Goal: Transaction & Acquisition: Download file/media

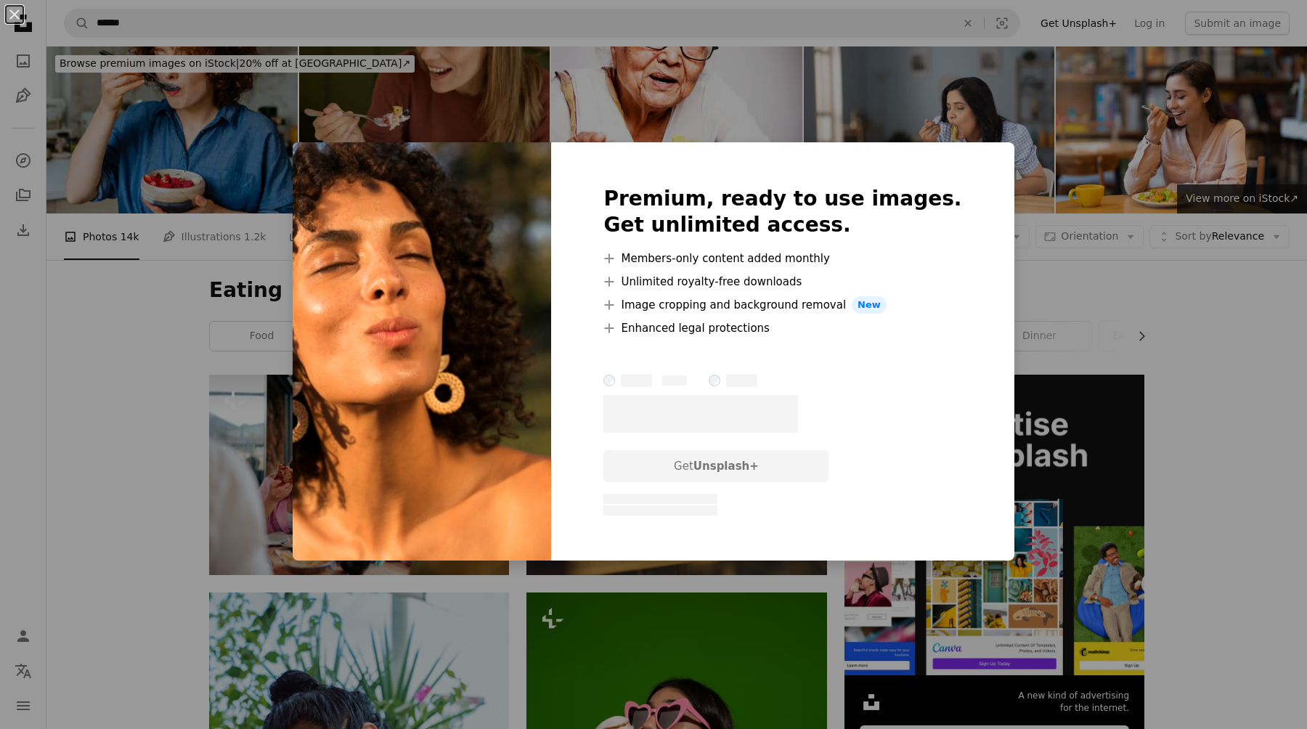
scroll to position [8142, 0]
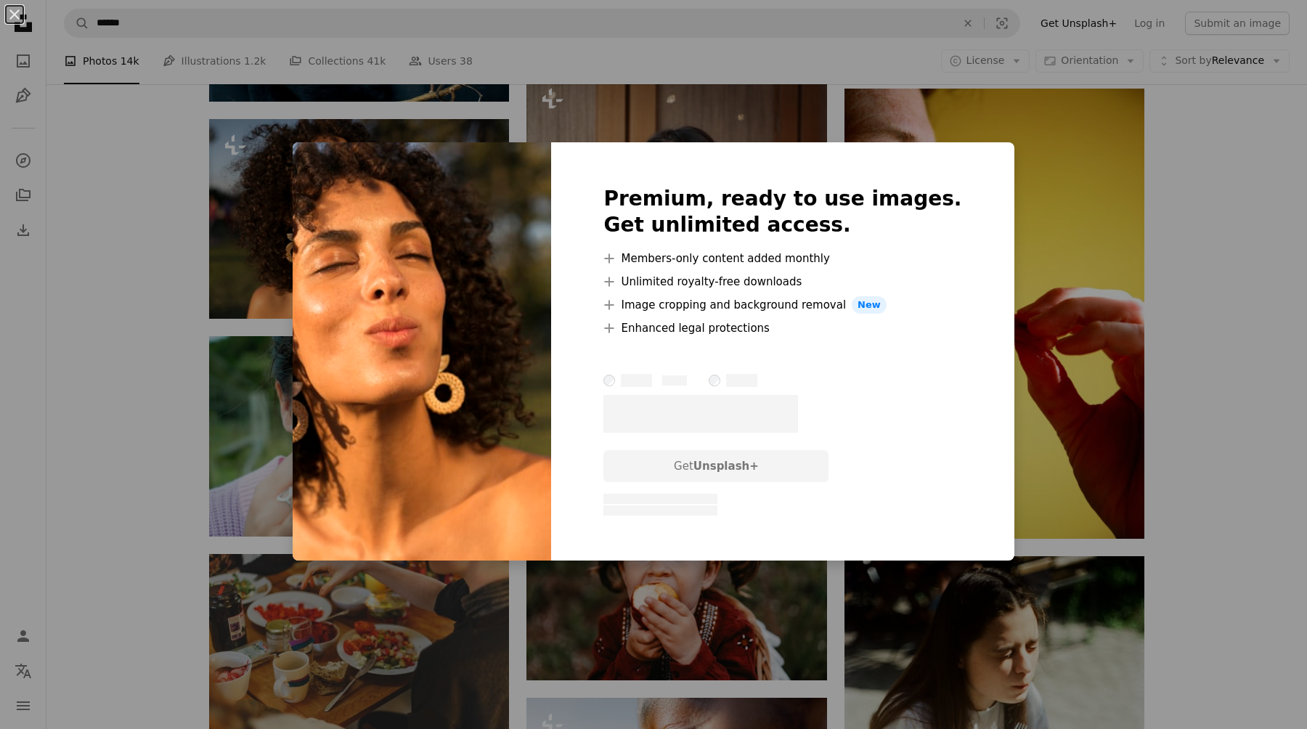
click at [263, 214] on div "An X shape Premium, ready to use images. Get unlimited access. A plus sign Memb…" at bounding box center [653, 364] width 1307 height 729
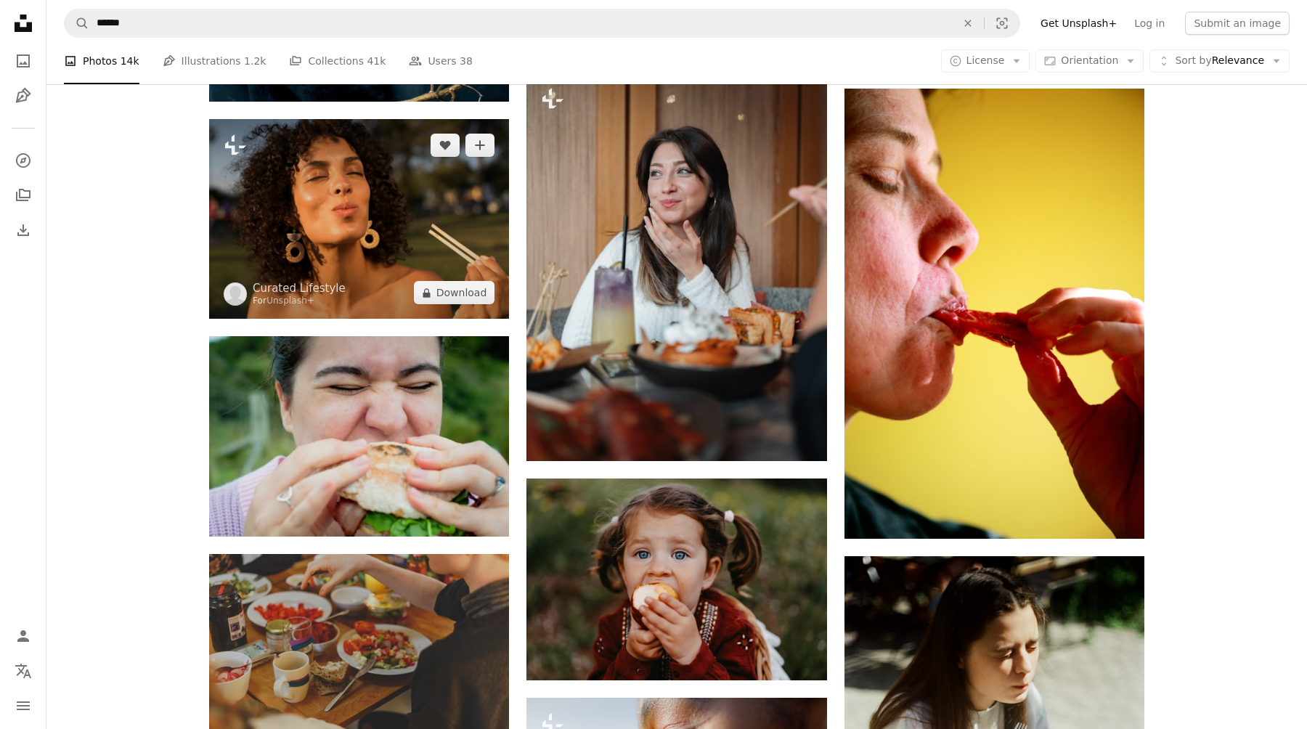
click at [272, 214] on img at bounding box center [359, 219] width 300 height 200
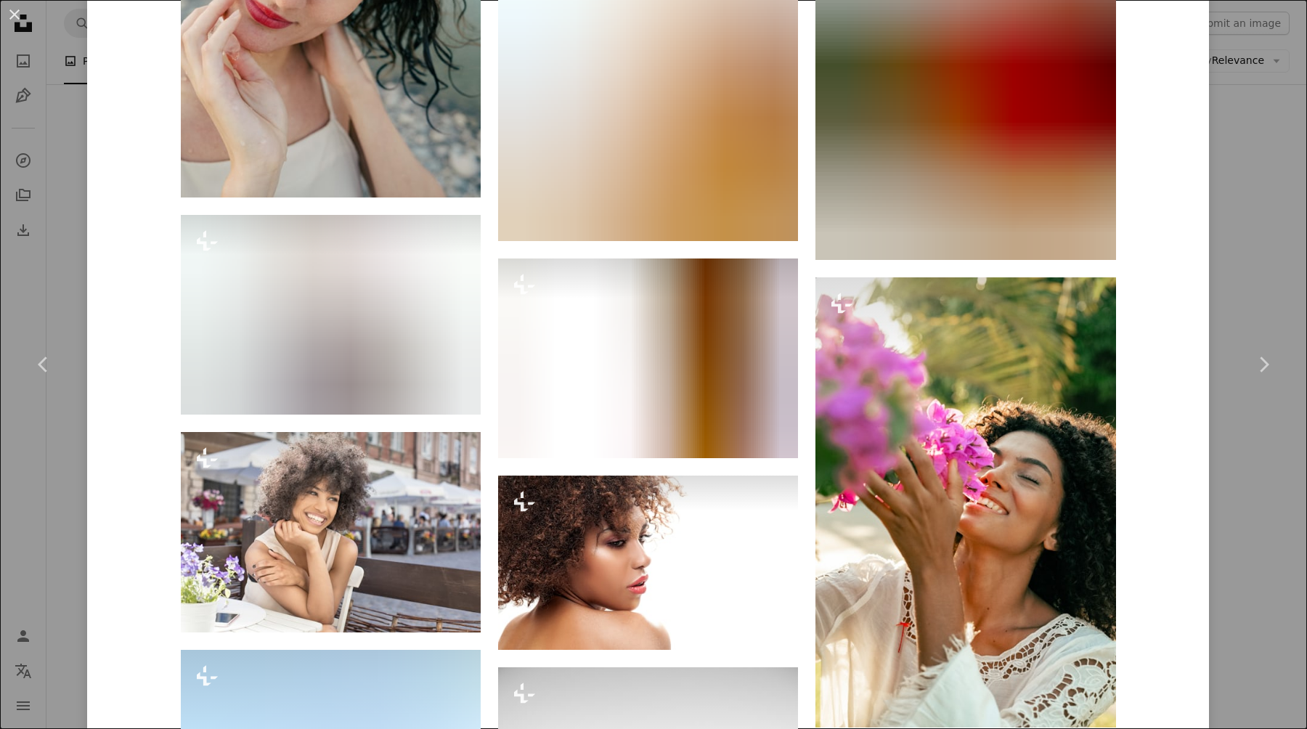
scroll to position [2830, 0]
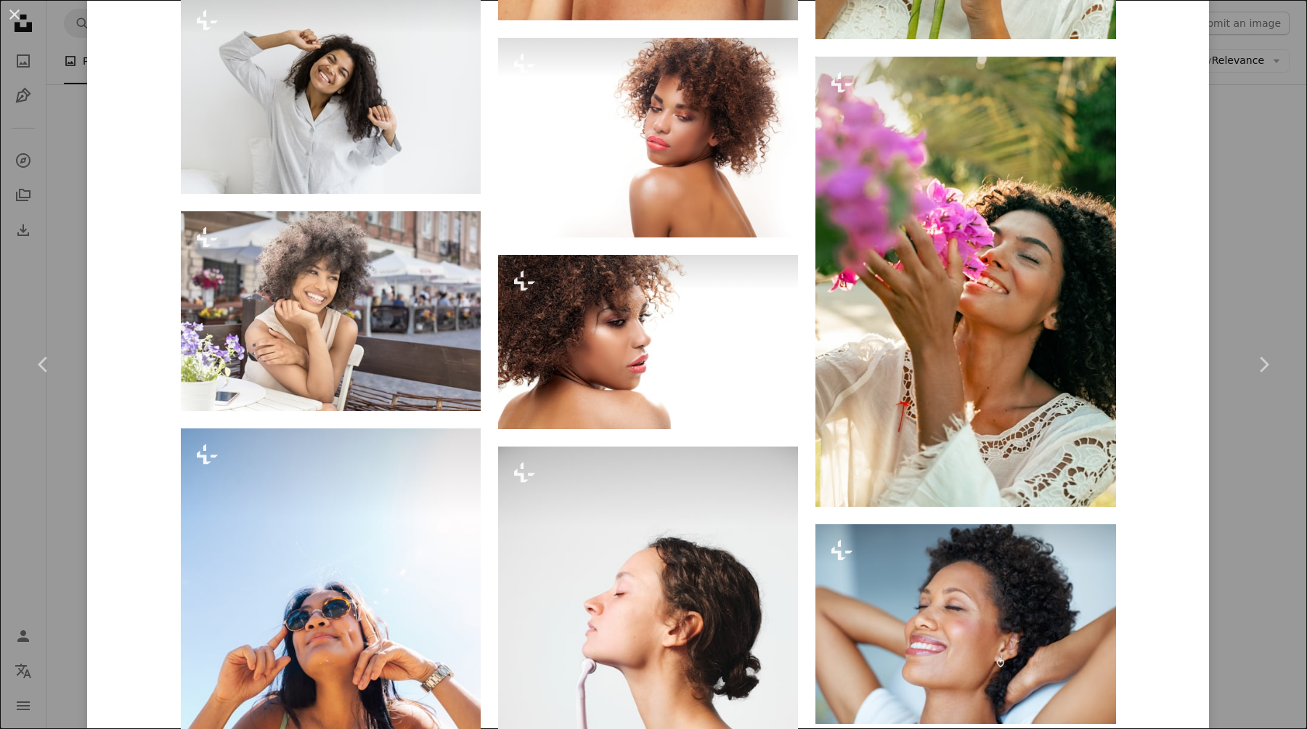
click at [54, 212] on div "An X shape Chevron left Chevron right Curated Lifestyle For Unsplash+ A heart A…" at bounding box center [653, 364] width 1307 height 729
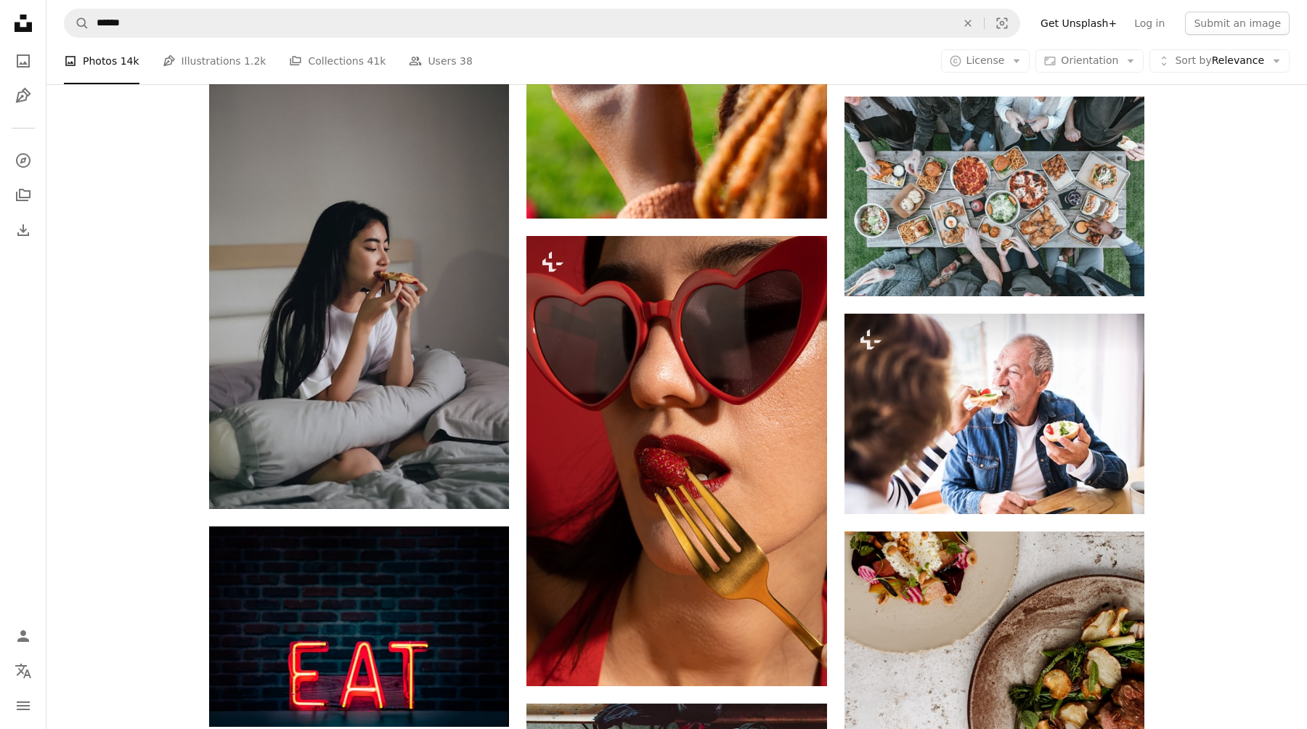
scroll to position [9075, 0]
